Goal: Information Seeking & Learning: Learn about a topic

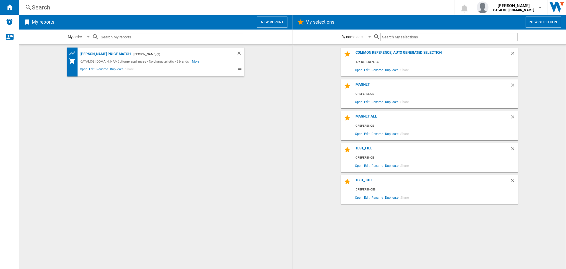
click at [184, 71] on span at bounding box center [178, 69] width 87 height 7
click at [63, 13] on div "Search Search 0 [PERSON_NAME] CATALOG [DOMAIN_NAME] CATALOG [DOMAIN_NAME] My se…" at bounding box center [292, 7] width 547 height 15
click at [53, 7] on div "Search" at bounding box center [236, 7] width 408 height 8
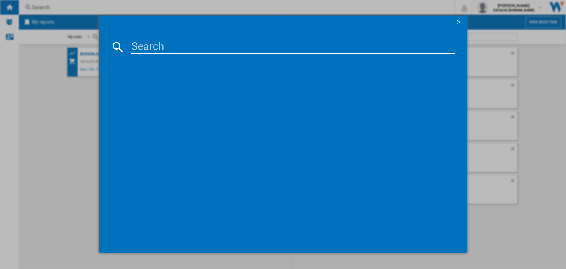
click at [145, 43] on input at bounding box center [293, 47] width 324 height 14
paste input "OAB6I82EF"
type input "OAB6I82EF"
click at [155, 81] on div "AEG OAB6I82EF WHITE" at bounding box center [286, 84] width 335 height 9
click at [161, 85] on div "AEG OAB6I82EF WHITE" at bounding box center [287, 85] width 319 height 6
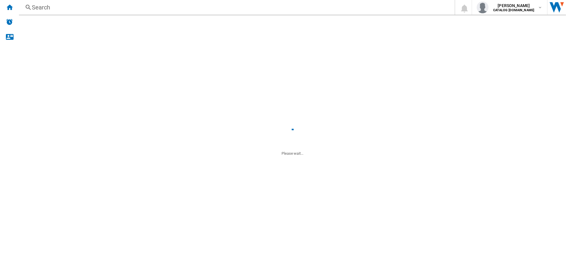
click at [165, 84] on div "[PERSON_NAME] Price Match - [PERSON_NAME] (2) CATALOG [DOMAIN_NAME]:Home applia…" at bounding box center [156, 156] width 262 height 218
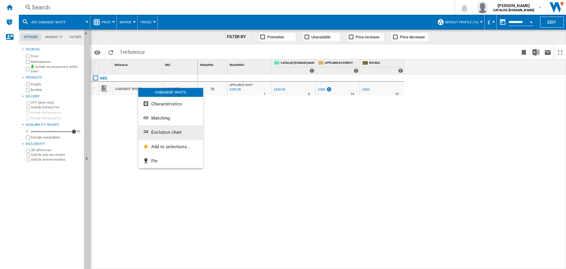
click at [164, 131] on span "Evolution chart" at bounding box center [166, 131] width 30 height 5
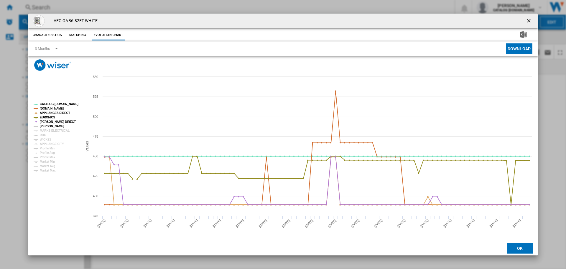
click at [53, 127] on tspan "JOHN LEWIS" at bounding box center [52, 125] width 24 height 3
click at [45, 139] on tspan "WICKES" at bounding box center [46, 139] width 12 height 3
